Goal: Task Accomplishment & Management: Use online tool/utility

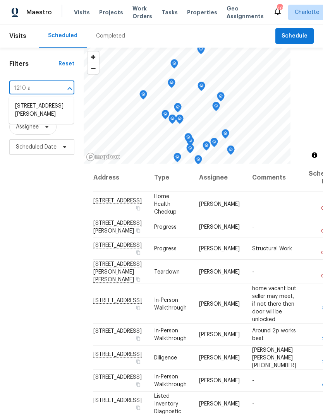
type input "1210 ar"
click at [29, 112] on li "1210 Aragon Beach Rd, Rock Hill, SC 29732" at bounding box center [41, 110] width 65 height 21
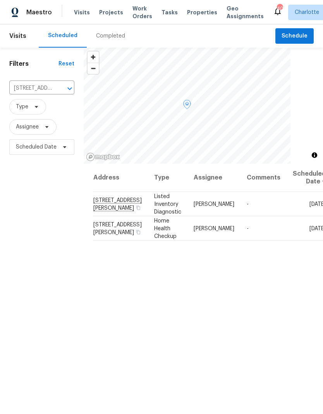
click at [0, 0] on icon at bounding box center [0, 0] width 0 height 0
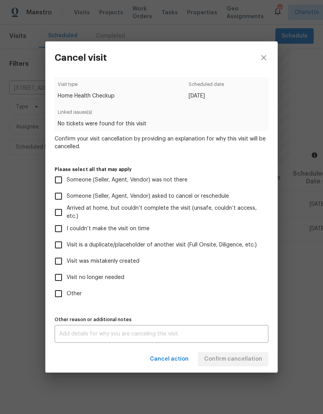
click at [63, 285] on input "Visit no longer needed" at bounding box center [58, 277] width 16 height 16
checkbox input "true"
click at [212, 337] on textarea at bounding box center [161, 333] width 204 height 5
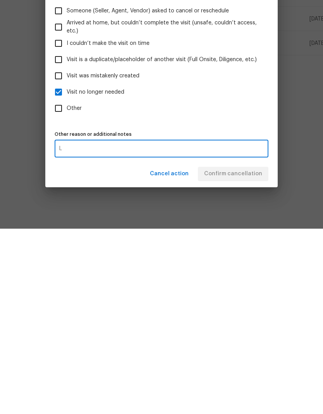
scroll to position [31, 0]
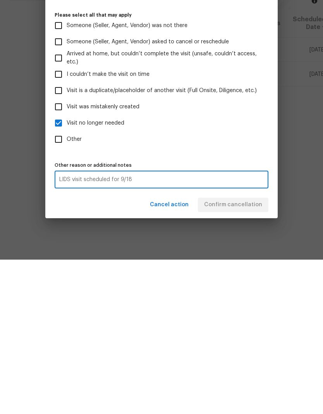
click at [234, 331] on textarea "LIDS visit scheduled for 9/18" at bounding box center [161, 333] width 204 height 5
type textarea "LIDS visit scheduled for 9/18"
click at [125, 346] on div "Cancel action Confirm cancellation" at bounding box center [161, 359] width 232 height 27
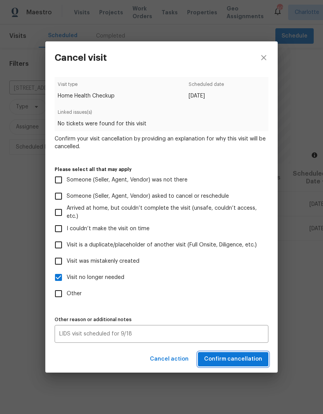
click at [247, 364] on span "Confirm cancellation" at bounding box center [233, 360] width 58 height 10
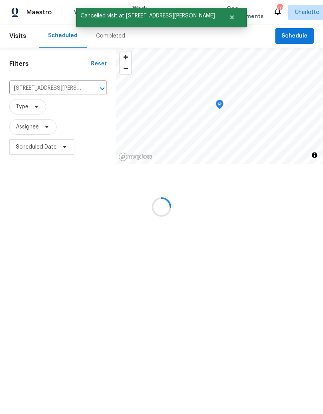
scroll to position [0, 0]
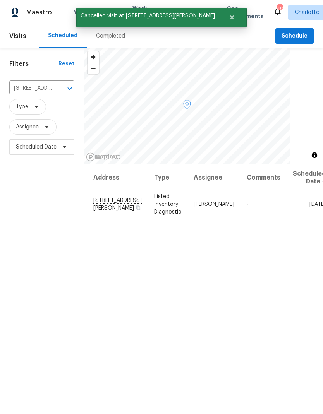
click at [0, 0] on icon at bounding box center [0, 0] width 0 height 0
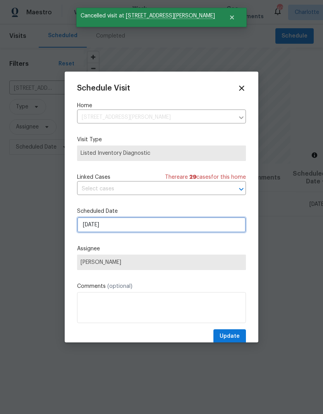
click at [173, 229] on input "9/17/2025" at bounding box center [161, 224] width 169 height 15
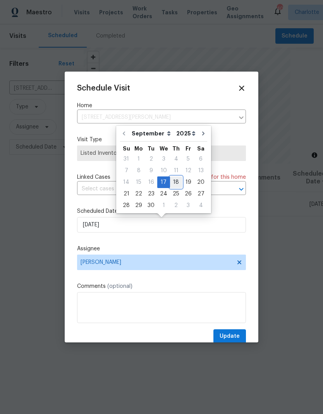
click at [177, 182] on div "18" at bounding box center [176, 182] width 12 height 11
type input "[DATE]"
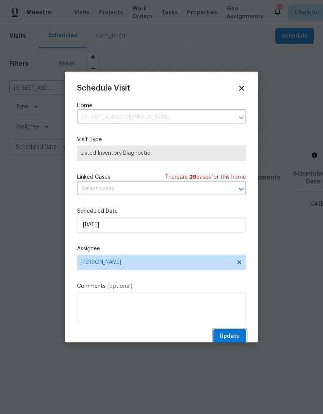
click at [235, 336] on span "Update" at bounding box center [229, 337] width 20 height 10
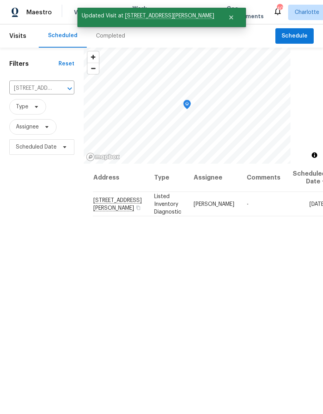
click at [56, 90] on icon "Clear" at bounding box center [60, 89] width 8 height 8
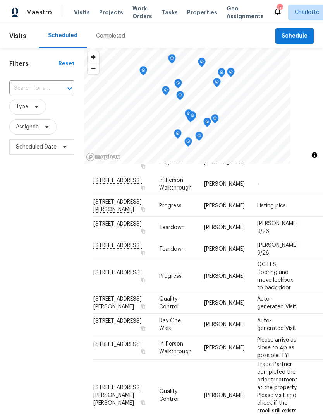
scroll to position [157, 0]
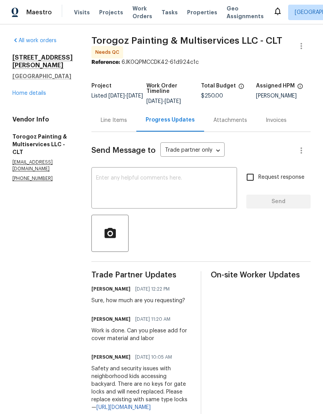
click at [34, 91] on link "Home details" at bounding box center [29, 93] width 34 height 5
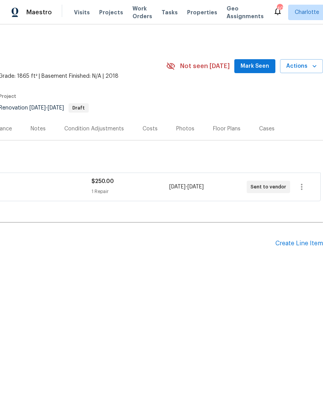
scroll to position [0, 115]
click at [310, 244] on div "Create Line Item" at bounding box center [299, 243] width 48 height 7
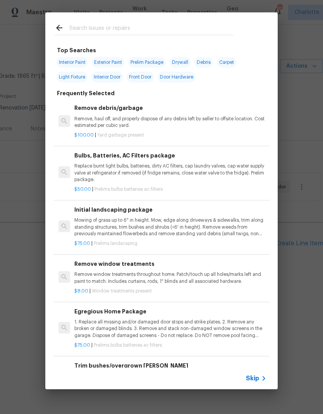
click at [137, 25] on input "text" at bounding box center [151, 29] width 164 height 12
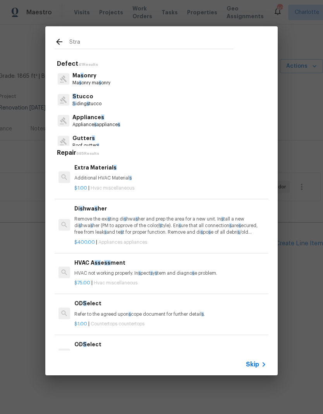
type input "Strat"
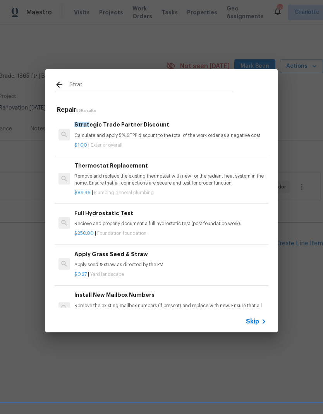
click at [187, 141] on div "$1.00 | Exterior overall" at bounding box center [170, 144] width 192 height 10
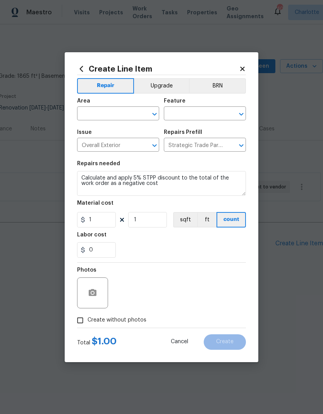
click at [122, 115] on input "text" at bounding box center [107, 114] width 60 height 12
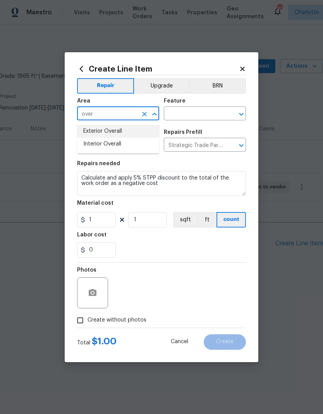
click at [123, 128] on li "Exterior Overall" at bounding box center [118, 131] width 82 height 13
type input "Exterior Overall"
click at [197, 114] on input "text" at bounding box center [194, 114] width 60 height 12
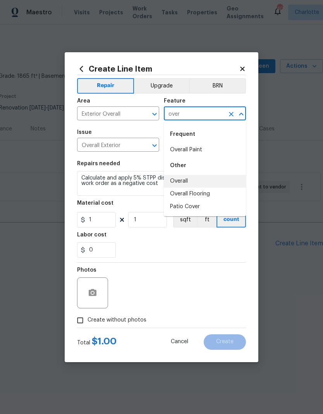
click at [211, 178] on li "Overall" at bounding box center [205, 181] width 82 height 13
type input "Overall"
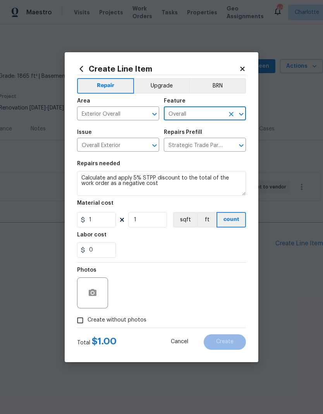
click at [191, 241] on div "Labor cost" at bounding box center [161, 237] width 169 height 10
click at [76, 327] on input "Create without photos" at bounding box center [80, 320] width 15 height 15
checkbox input "true"
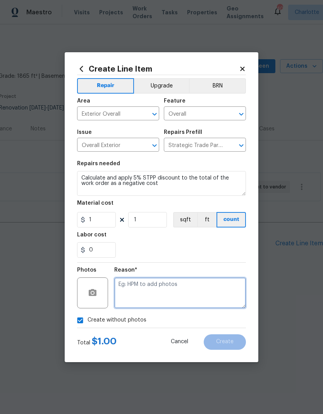
click at [181, 296] on textarea at bounding box center [180, 293] width 132 height 31
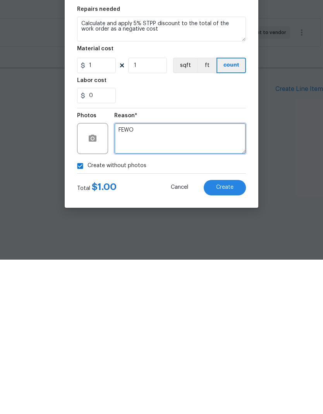
type textarea "FEWO"
click at [232, 334] on button "Create" at bounding box center [225, 341] width 42 height 15
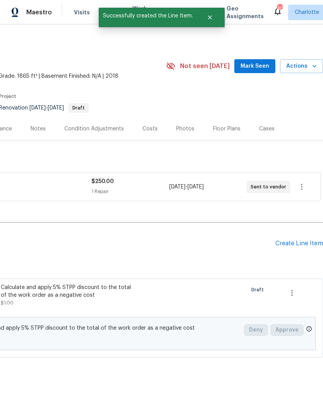
click at [305, 251] on div "Pending Line Items Create Line Item" at bounding box center [103, 244] width 437 height 36
click at [302, 246] on div "Create Line Item" at bounding box center [299, 243] width 48 height 7
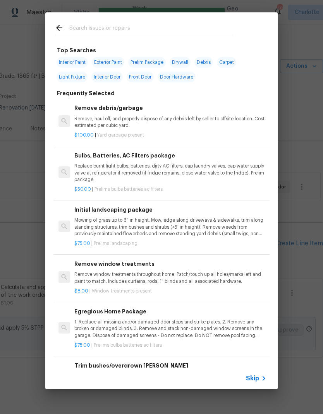
click at [159, 24] on input "text" at bounding box center [151, 29] width 164 height 12
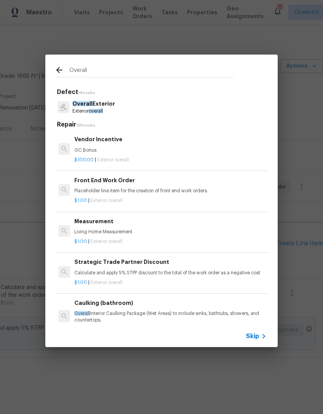
type input "Overall"
click at [148, 105] on div "Overall Exterior Exterior overall" at bounding box center [162, 107] width 214 height 21
click at [113, 106] on p "Overall Exterior" at bounding box center [93, 104] width 43 height 8
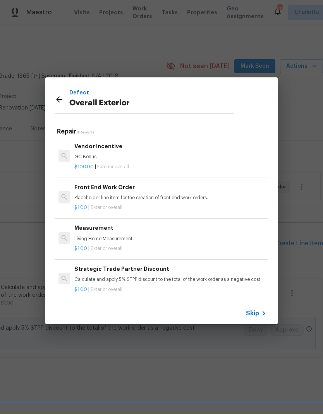
click at [154, 197] on p "Placeholder line item for the creation of front end work orders." at bounding box center [170, 198] width 192 height 7
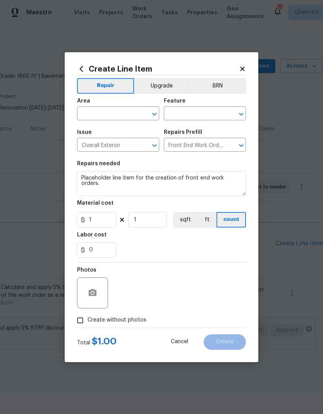
click at [82, 321] on input "Create without photos" at bounding box center [80, 320] width 15 height 15
checkbox input "true"
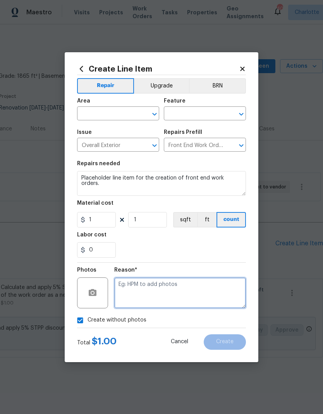
click at [173, 295] on textarea at bounding box center [180, 293] width 132 height 31
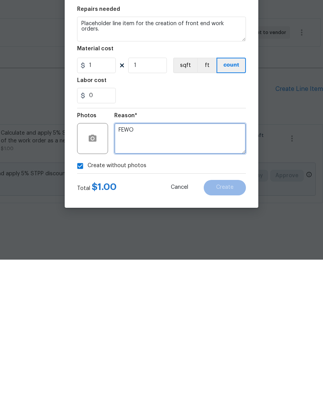
type textarea "FEWO"
click at [209, 313] on div "Create without photos" at bounding box center [161, 320] width 169 height 15
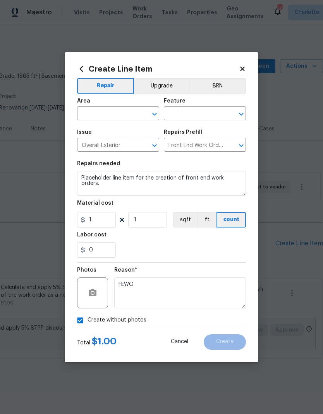
click at [123, 108] on input "text" at bounding box center [107, 114] width 60 height 12
click at [139, 130] on li "Exterior Overall" at bounding box center [118, 131] width 82 height 13
type input "Exterior Overall"
click at [202, 115] on input "text" at bounding box center [194, 114] width 60 height 12
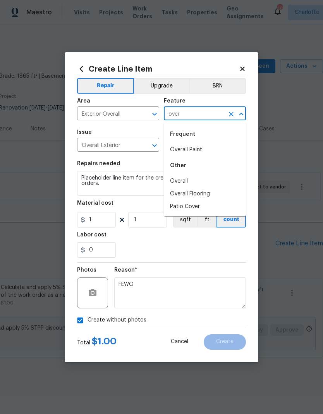
click at [223, 149] on li "Overall Paint" at bounding box center [205, 150] width 82 height 13
type input "Overall Paint"
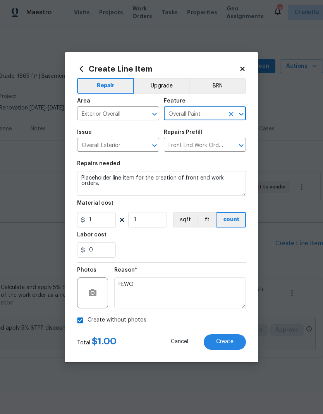
click at [230, 111] on icon "Clear" at bounding box center [231, 114] width 8 height 8
click at [214, 115] on input "text" at bounding box center [194, 114] width 60 height 12
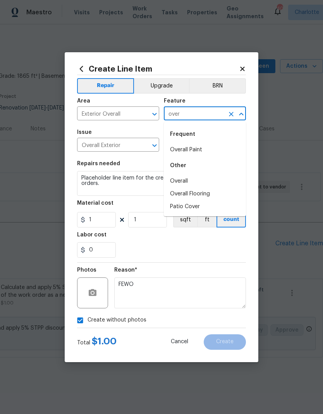
click at [213, 178] on li "Overall" at bounding box center [205, 181] width 82 height 13
type input "Overall"
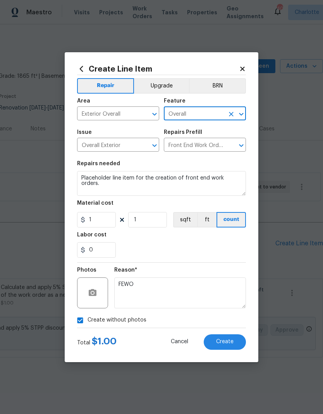
click at [197, 245] on div "0" at bounding box center [161, 249] width 169 height 15
click at [228, 341] on span "Create" at bounding box center [224, 342] width 17 height 6
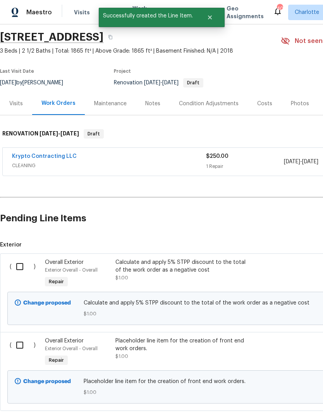
scroll to position [25, 0]
click at [26, 271] on input "checkbox" at bounding box center [23, 267] width 22 height 16
checkbox input "true"
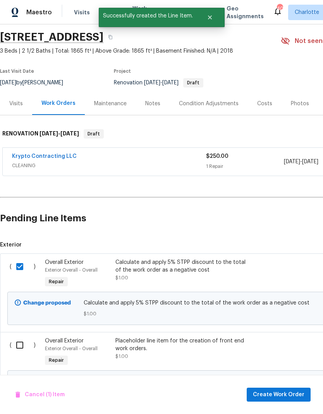
click at [24, 349] on input "checkbox" at bounding box center [23, 345] width 22 height 16
checkbox input "true"
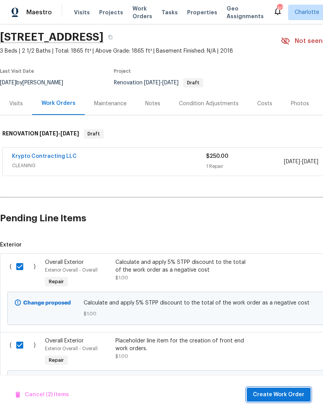
click at [283, 397] on span "Create Work Order" at bounding box center [278, 395] width 51 height 10
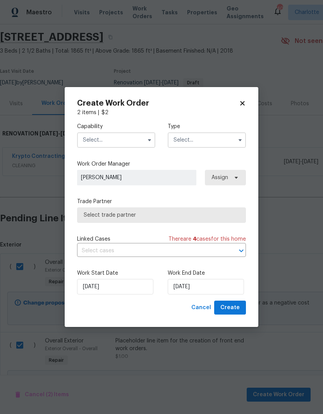
click at [87, 144] on input "text" at bounding box center [116, 139] width 78 height 15
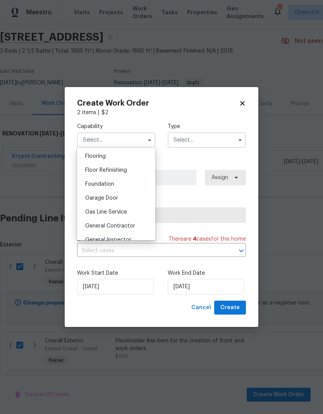
scroll to position [304, 0]
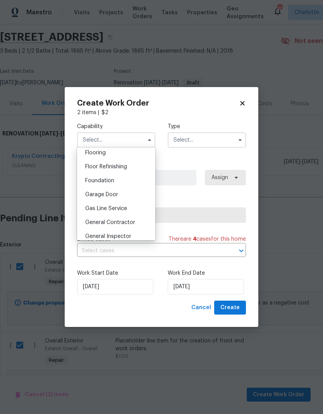
click at [103, 227] on div "General Contractor" at bounding box center [116, 223] width 74 height 14
type input "General Contractor"
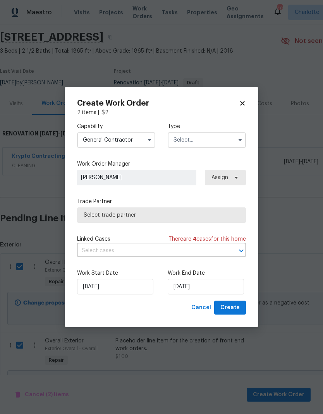
click at [224, 132] on input "text" at bounding box center [207, 139] width 78 height 15
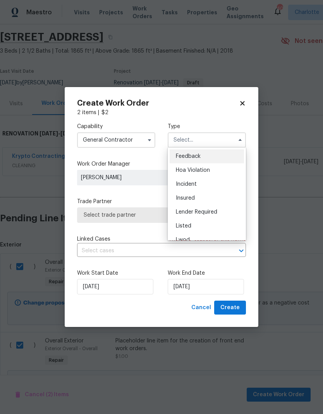
click at [222, 130] on div "Type Feedback Hoa Violation Incident Insured Lender Required Listed Lwod Other …" at bounding box center [207, 135] width 78 height 25
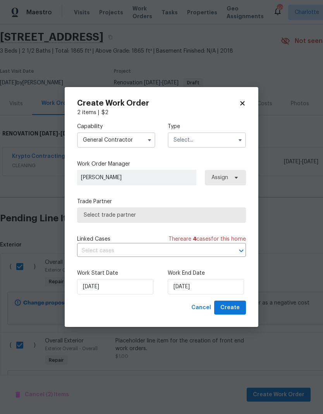
click at [222, 140] on input "text" at bounding box center [207, 139] width 78 height 15
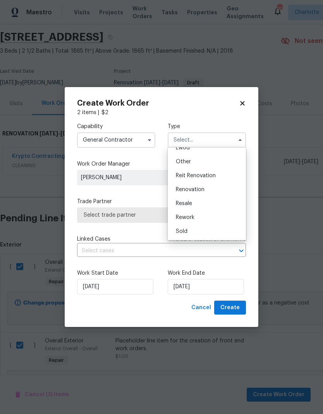
scroll to position [92, 0]
click at [206, 187] on div "Renovation" at bounding box center [207, 190] width 74 height 14
type input "Renovation"
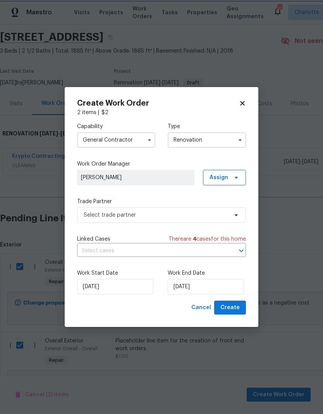
scroll to position [0, 0]
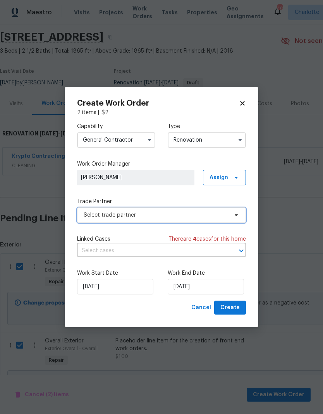
click at [226, 216] on span "Select trade partner" at bounding box center [156, 215] width 144 height 8
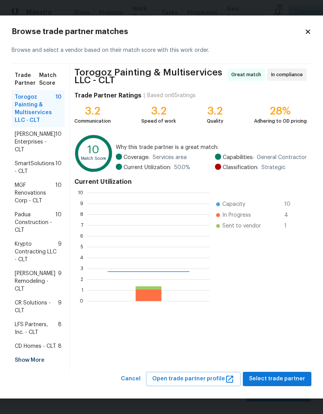
scroll to position [108, 123]
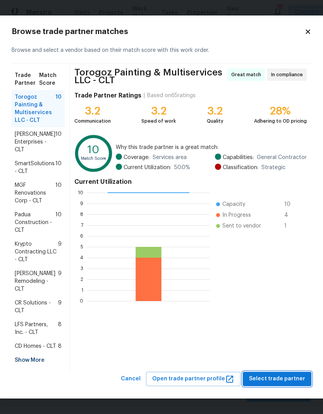
click at [291, 382] on span "Select trade partner" at bounding box center [277, 379] width 56 height 10
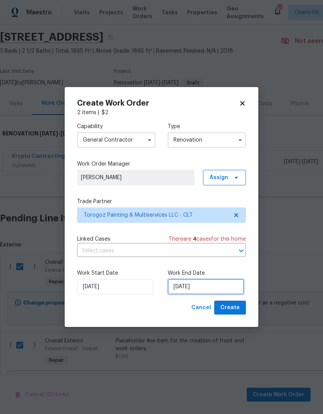
click at [217, 280] on input "9/18/2025" at bounding box center [206, 286] width 76 height 15
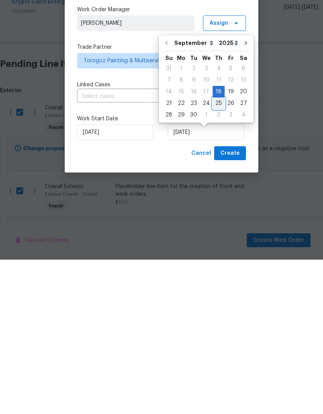
click at [217, 252] on div "25" at bounding box center [219, 257] width 12 height 11
type input "9/25/2025"
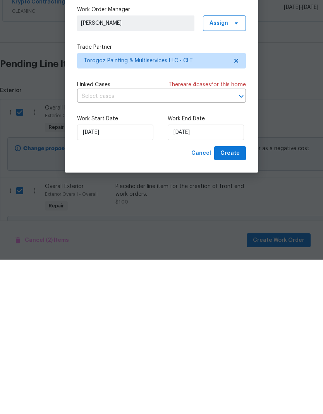
scroll to position [31, 0]
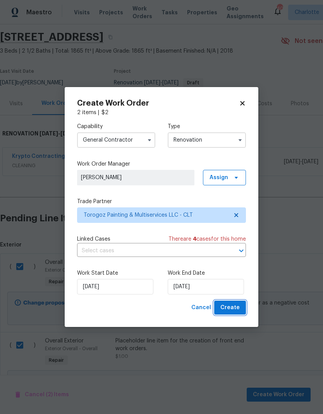
click at [236, 306] on span "Create" at bounding box center [229, 308] width 19 height 10
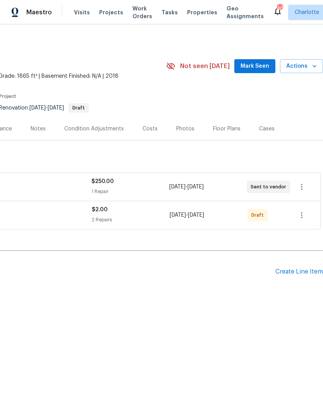
scroll to position [0, 115]
click at [307, 218] on button "button" at bounding box center [301, 215] width 19 height 19
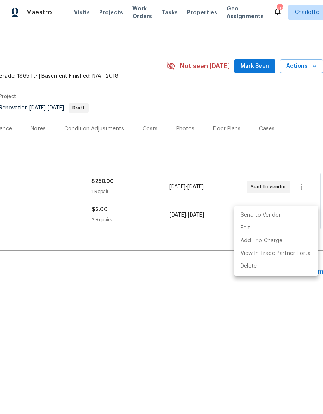
click at [290, 216] on li "Send to Vendor" at bounding box center [276, 215] width 84 height 13
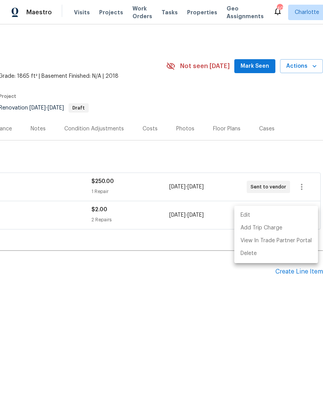
click at [255, 312] on div at bounding box center [161, 207] width 323 height 414
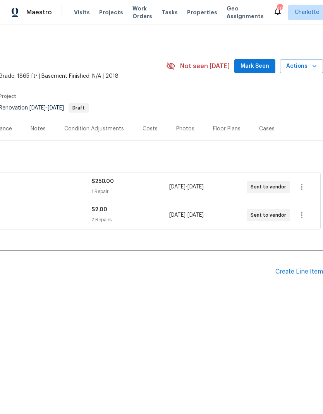
click at [307, 273] on div "Create Line Item" at bounding box center [299, 271] width 48 height 7
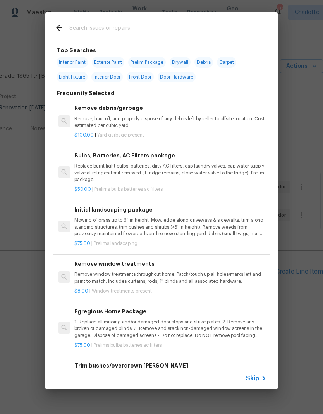
click at [163, 31] on input "text" at bounding box center [151, 29] width 164 height 12
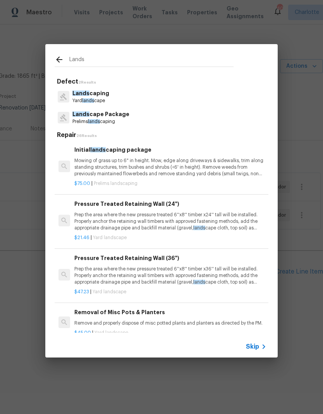
type input "Lands"
click at [137, 113] on div "Lands cape Package Prelims lands caping" at bounding box center [162, 117] width 214 height 21
click at [128, 113] on div "Lands cape Package Prelims lands caping" at bounding box center [162, 117] width 214 height 21
click at [97, 118] on p "Prelims lands caping" at bounding box center [100, 121] width 57 height 7
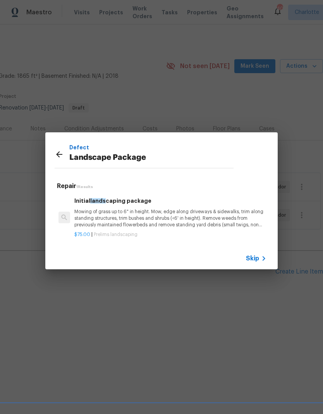
click at [153, 212] on p "Mowing of grass up to 6" in height. Mow, edge along driveways & sidewalks, trim…" at bounding box center [170, 219] width 192 height 20
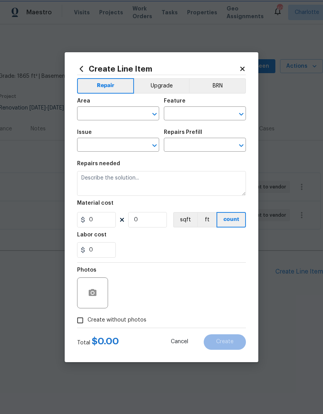
type input "Home Readiness Packages"
type input "Landscape Package"
type input "Initial landscaping package $75.00"
type textarea "Mowing of grass up to 6" in height. Mow, edge along driveways & sidewalks, trim…"
type input "75"
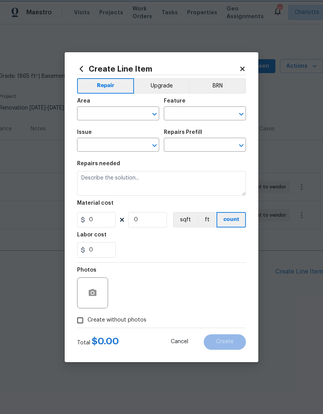
type input "1"
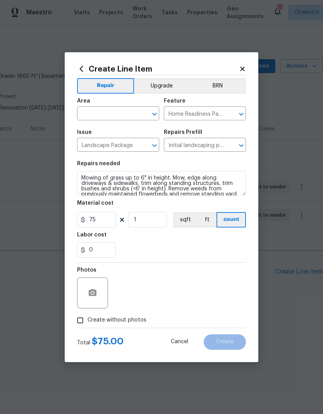
click at [118, 112] on input "text" at bounding box center [107, 114] width 60 height 12
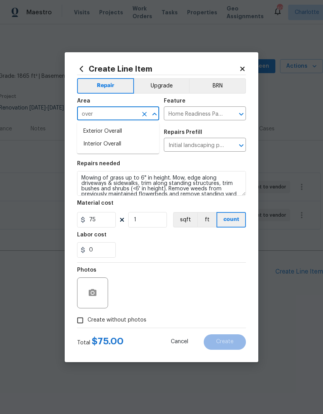
click at [130, 135] on li "Exterior Overall" at bounding box center [118, 131] width 82 height 13
type input "Exterior Overall"
click at [167, 256] on div "0" at bounding box center [161, 249] width 169 height 15
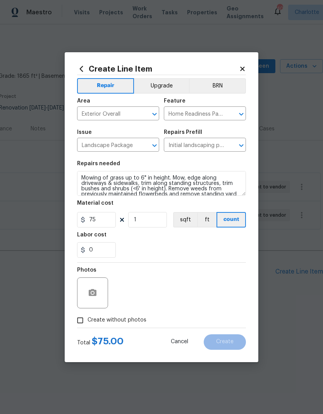
click at [82, 322] on input "Create without photos" at bounding box center [80, 320] width 15 height 15
checkbox input "true"
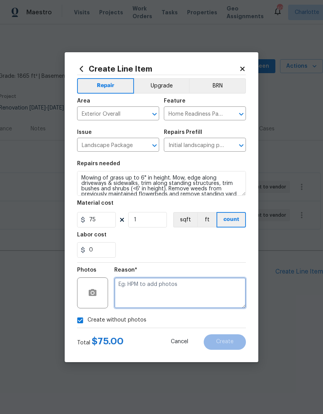
click at [172, 293] on textarea at bounding box center [180, 293] width 132 height 31
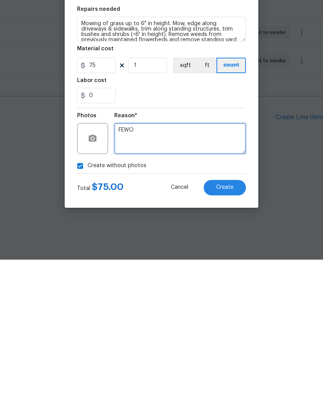
type textarea "FEWO"
click at [235, 334] on button "Create" at bounding box center [225, 341] width 42 height 15
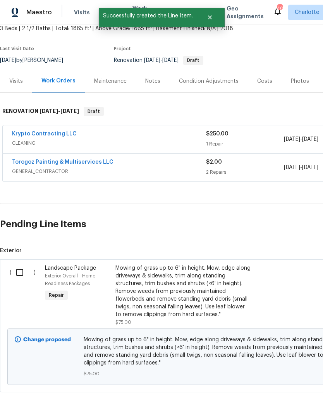
scroll to position [48, 0]
click at [15, 273] on input "checkbox" at bounding box center [23, 272] width 22 height 16
checkbox input "true"
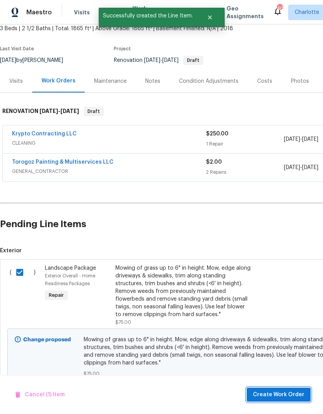
click at [289, 396] on span "Create Work Order" at bounding box center [278, 395] width 51 height 10
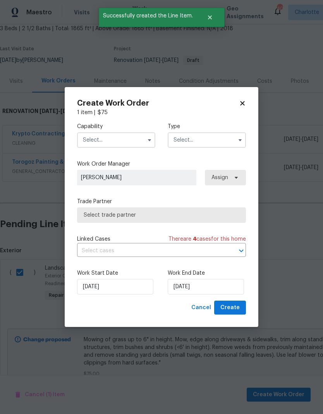
click at [133, 139] on input "text" at bounding box center [116, 139] width 78 height 15
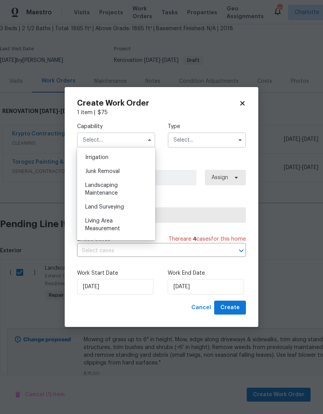
scroll to position [482, 0]
click at [129, 190] on div "Landscaping Maintenance" at bounding box center [116, 188] width 74 height 22
type input "Landscaping Maintenance"
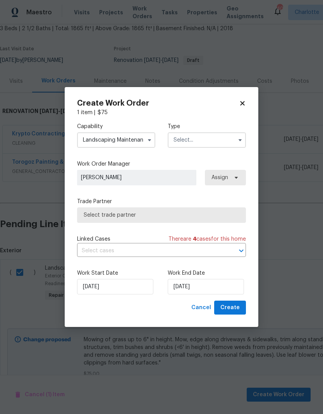
click at [215, 146] on input "text" at bounding box center [207, 139] width 78 height 15
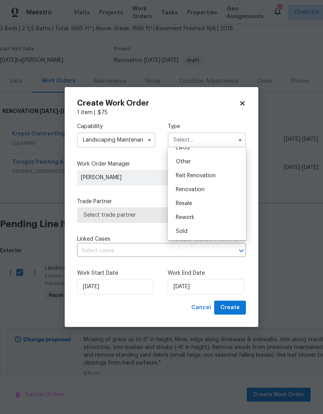
scroll to position [92, 0]
click at [218, 189] on div "Renovation" at bounding box center [207, 190] width 74 height 14
type input "Renovation"
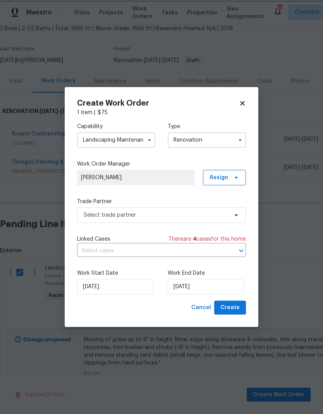
click at [240, 252] on icon "Open" at bounding box center [241, 250] width 9 height 9
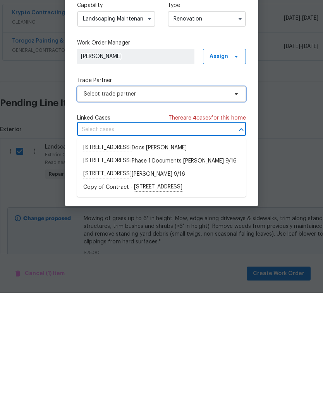
click at [223, 211] on span "Select trade partner" at bounding box center [156, 215] width 144 height 8
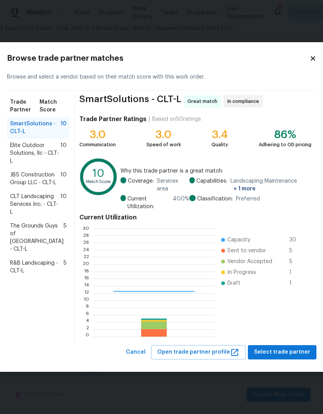
scroll to position [108, 122]
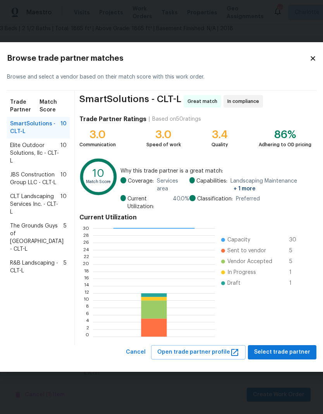
click at [33, 152] on span "Elite Outdoor Solutions, llc - CLT-L" at bounding box center [35, 153] width 50 height 23
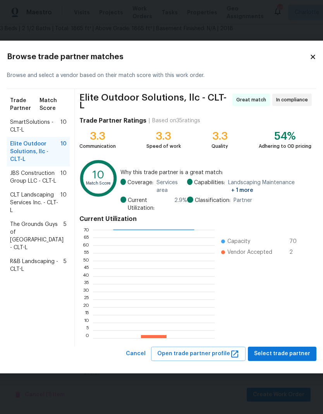
click at [27, 185] on span "JBS Construction Group LLC - CLT-L" at bounding box center [35, 177] width 50 height 15
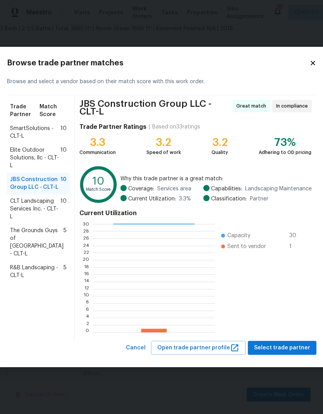
click at [46, 221] on span "CLT Landscaping Services Inc. - CLT-L" at bounding box center [35, 208] width 50 height 23
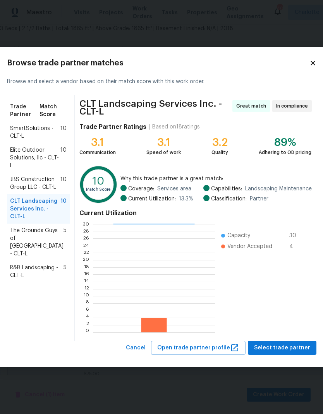
click at [19, 159] on span "Elite Outdoor Solutions, llc - CLT-L" at bounding box center [35, 157] width 50 height 23
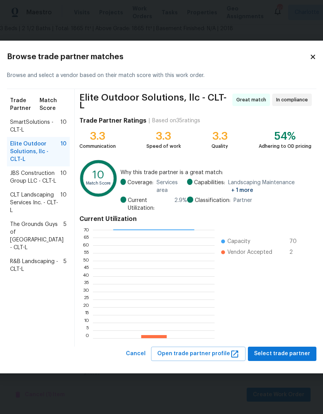
click at [21, 130] on span "SmartSolutions - CLT-L" at bounding box center [35, 125] width 50 height 15
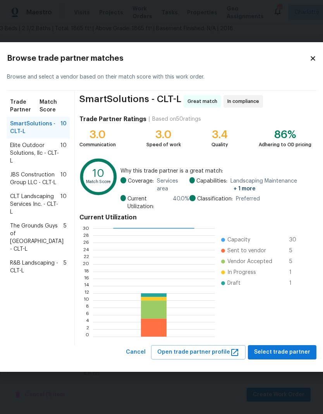
click at [46, 216] on span "CLT Landscaping Services Inc. - CLT-L" at bounding box center [35, 204] width 50 height 23
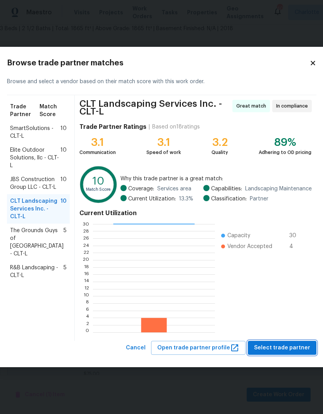
click at [286, 345] on span "Select trade partner" at bounding box center [282, 348] width 56 height 10
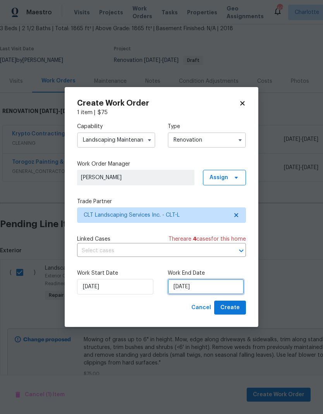
click at [217, 289] on input "9/18/2025" at bounding box center [206, 286] width 76 height 15
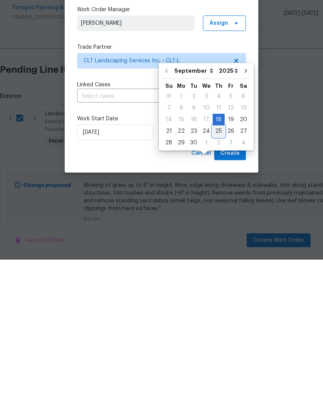
click at [213, 280] on div "25" at bounding box center [219, 285] width 12 height 11
type input "9/25/2025"
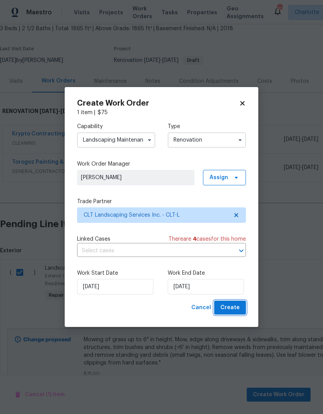
click at [237, 310] on span "Create" at bounding box center [229, 308] width 19 height 10
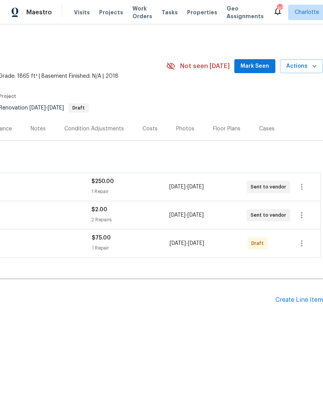
scroll to position [0, 115]
click at [301, 241] on icon "button" at bounding box center [301, 243] width 9 height 9
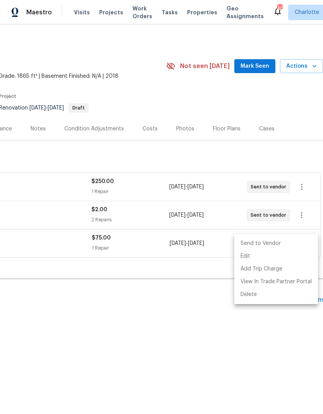
click at [291, 245] on li "Send to Vendor" at bounding box center [276, 243] width 84 height 13
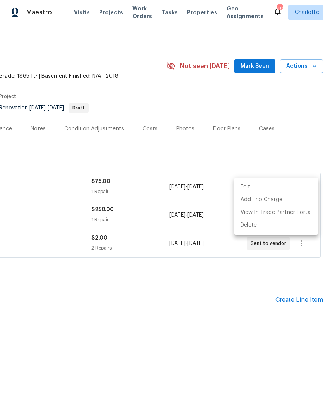
click at [240, 332] on div at bounding box center [161, 207] width 323 height 414
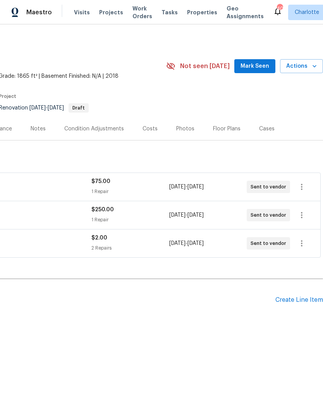
click at [267, 67] on span "Mark Seen" at bounding box center [254, 67] width 29 height 10
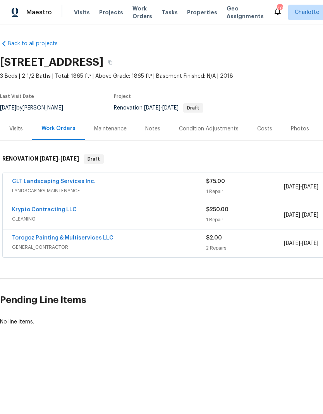
scroll to position [0, 0]
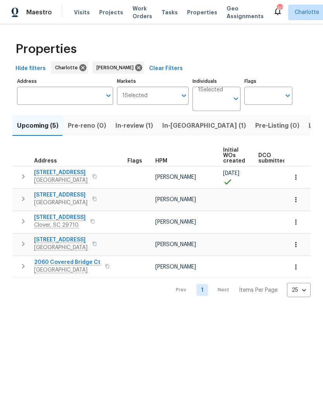
click at [297, 247] on icon "button" at bounding box center [296, 245] width 8 height 8
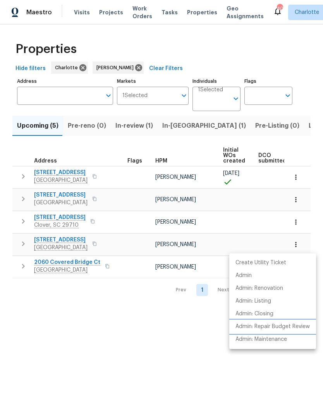
click at [295, 326] on p "Admin: Repair Budget Review" at bounding box center [272, 327] width 74 height 8
